Goal: Information Seeking & Learning: Learn about a topic

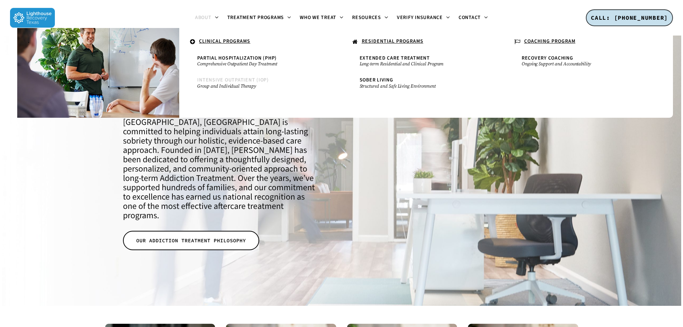
click at [252, 79] on span "Intensive Outpatient (IOP)" at bounding box center [233, 79] width 72 height 7
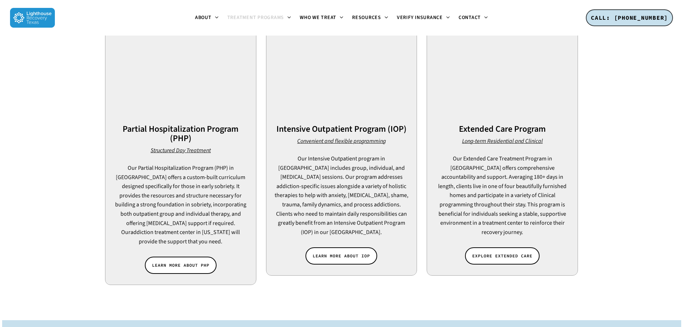
scroll to position [682, 0]
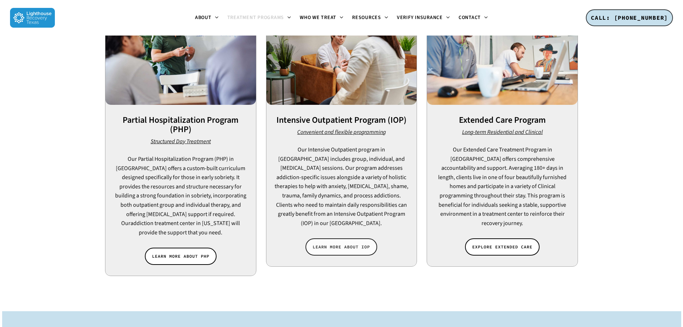
click at [342, 243] on span "LEARN MORE ABOUT IOP" at bounding box center [341, 246] width 57 height 7
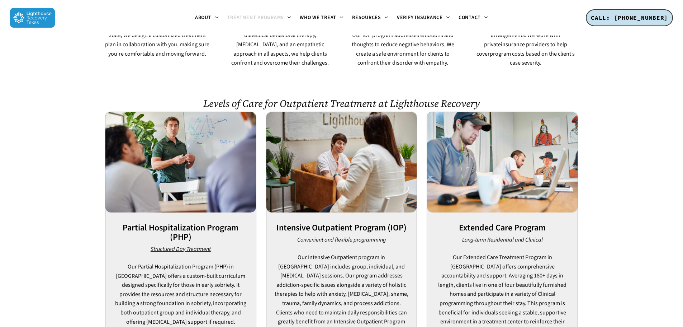
scroll to position [682, 0]
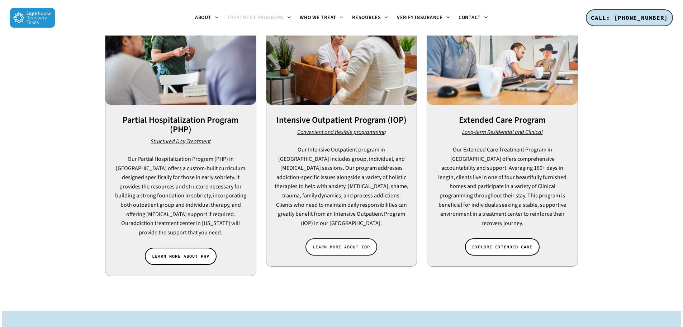
click at [334, 238] on link "LEARN MORE ABOUT IOP" at bounding box center [342, 246] width 72 height 17
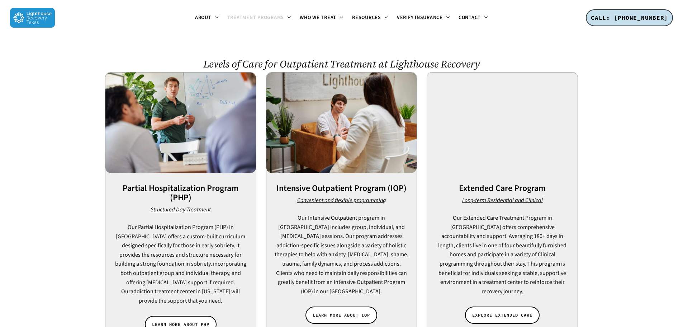
scroll to position [610, 0]
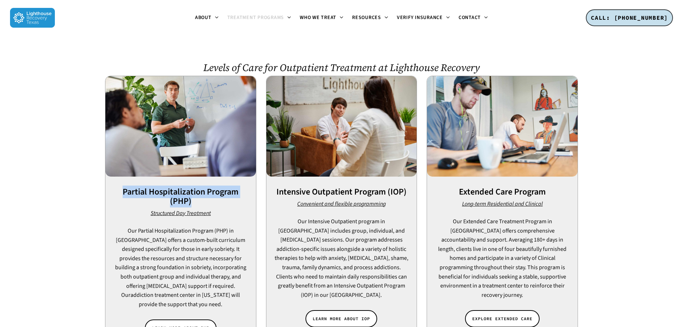
drag, startPoint x: 196, startPoint y: 176, endPoint x: 119, endPoint y: 170, distance: 77.4
click at [119, 187] on h3 "Partial Hospitalization Program (PHP)" at bounding box center [180, 196] width 151 height 19
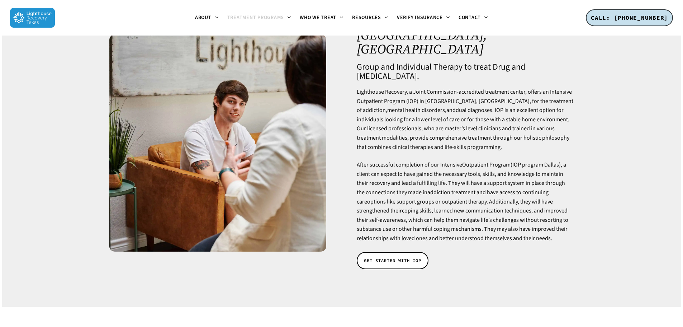
scroll to position [0, 0]
